Goal: Find specific page/section: Find specific page/section

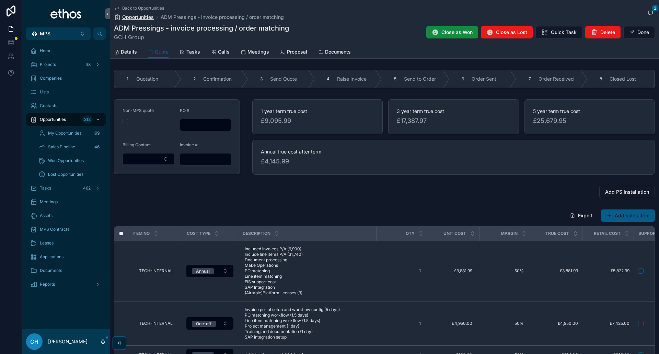
scroll to position [34, 0]
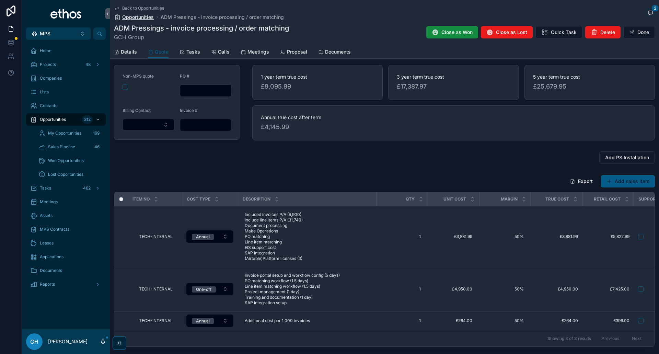
click at [144, 18] on span "Opportunities" at bounding box center [138, 17] width 32 height 7
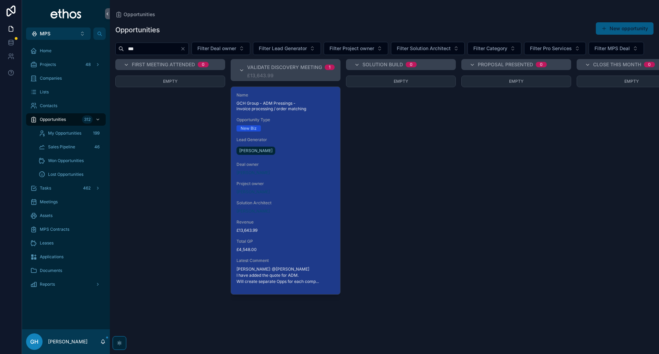
click at [186, 49] on icon "Clear" at bounding box center [182, 48] width 5 height 5
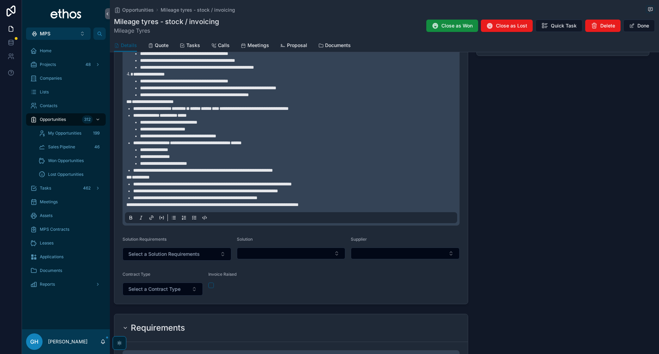
scroll to position [480, 0]
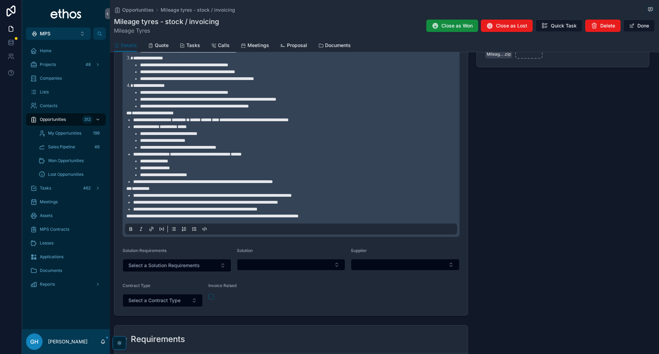
click at [367, 219] on p "**********" at bounding box center [292, 215] width 332 height 7
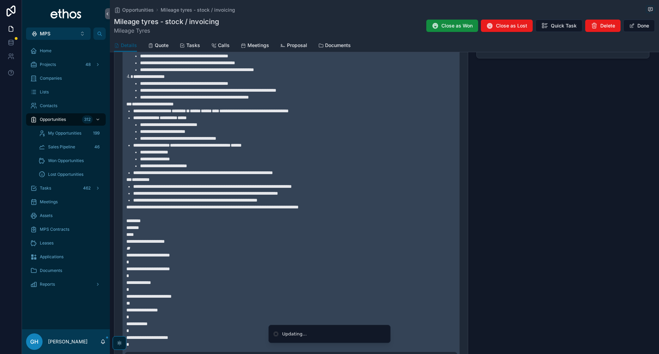
scroll to position [558, 0]
